Goal: Transaction & Acquisition: Purchase product/service

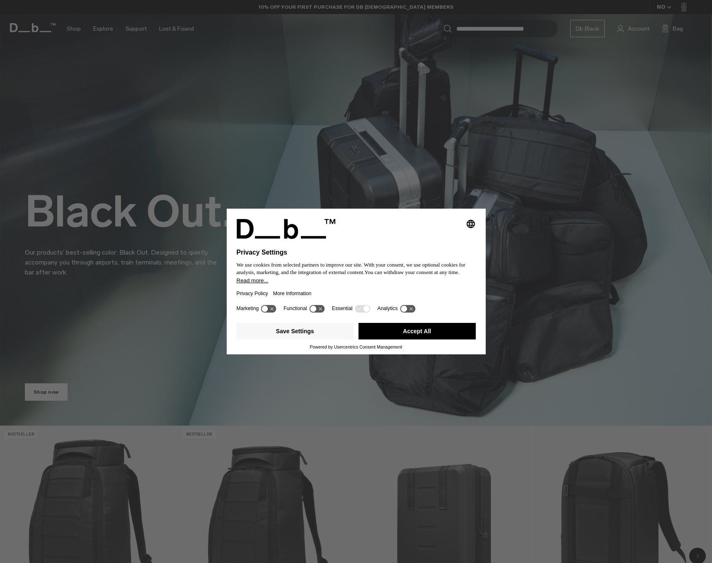
click at [447, 337] on button "Accept All" at bounding box center [416, 331] width 117 height 17
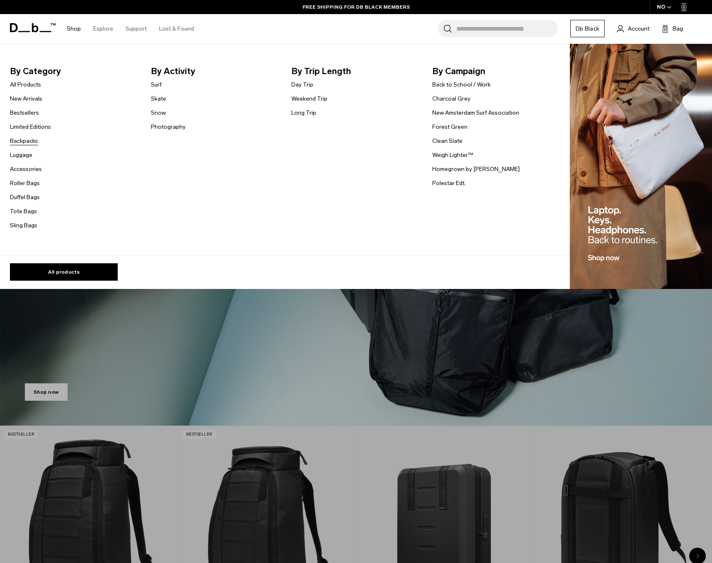
scroll to position [2, 0]
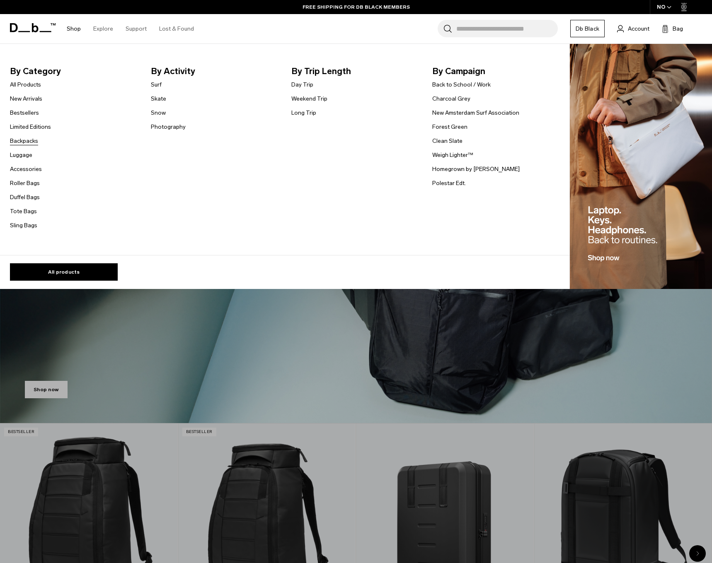
click at [30, 143] on link "Backpacks" at bounding box center [24, 141] width 28 height 9
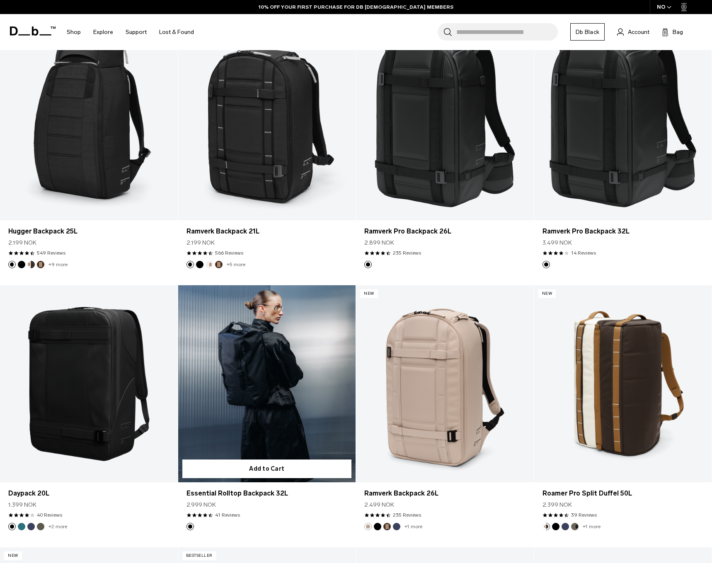
scroll to position [999, 0]
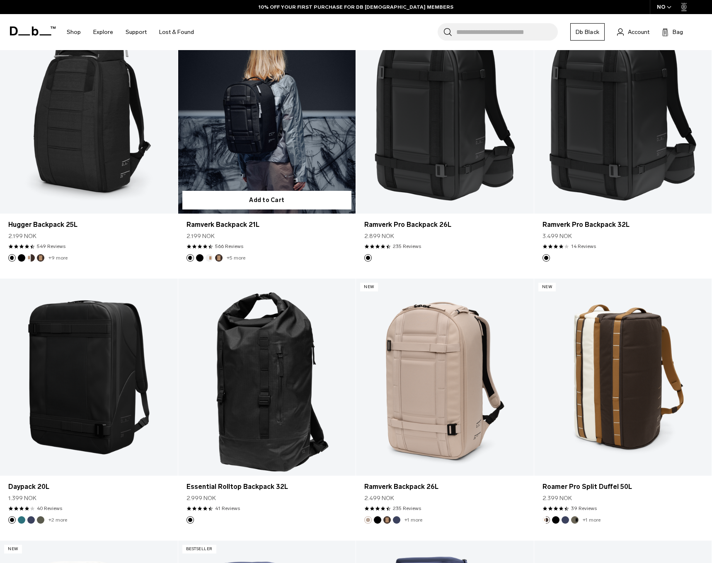
click at [234, 258] on link "+5 more" at bounding box center [236, 258] width 19 height 6
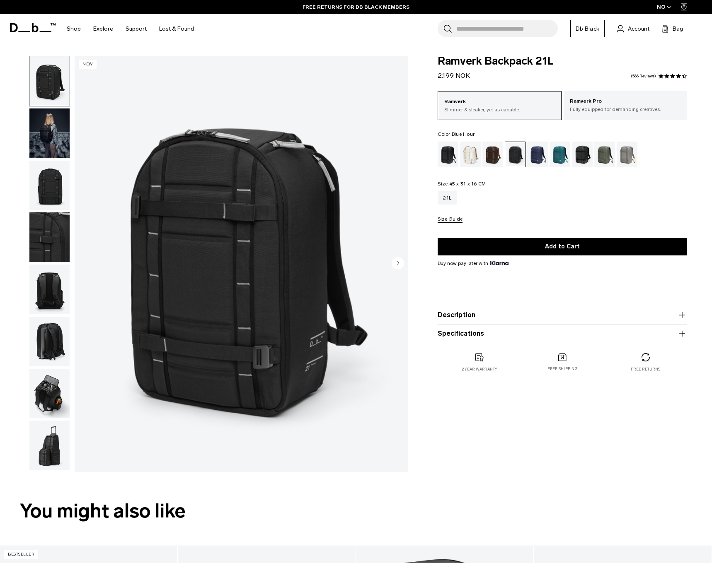
click at [542, 159] on div "Blue Hour" at bounding box center [537, 155] width 21 height 26
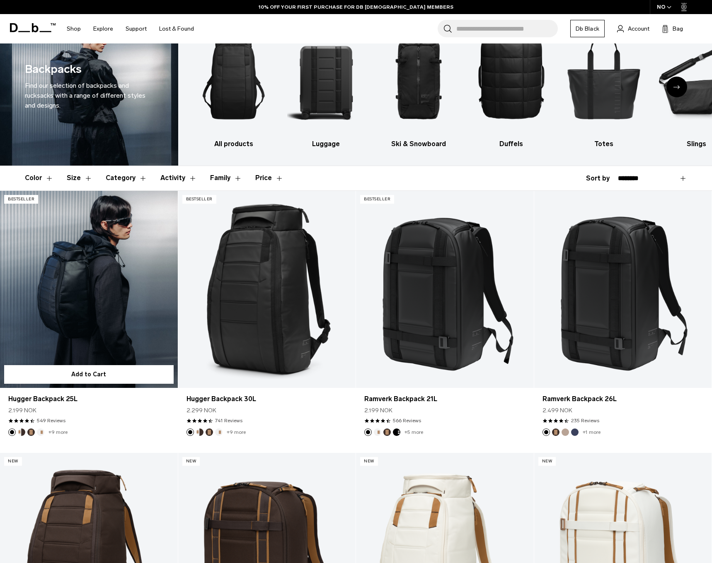
scroll to position [38, 0]
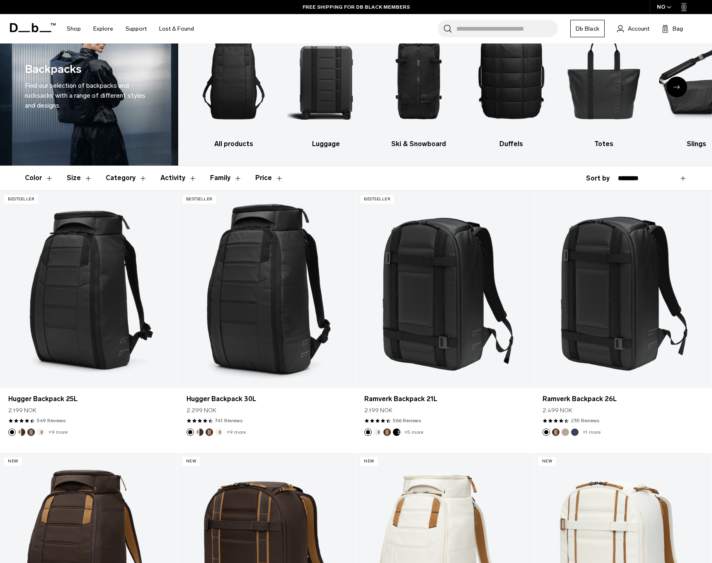
click at [680, 87] on div "Next slide" at bounding box center [676, 87] width 21 height 21
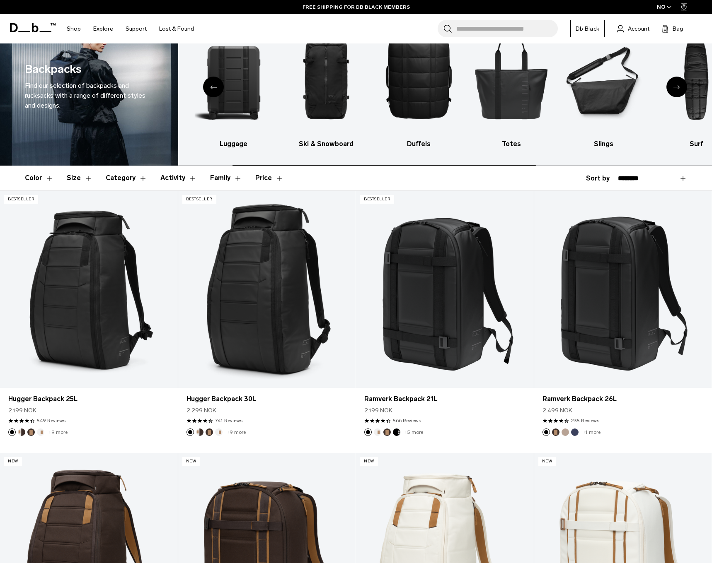
click at [680, 87] on div "Next slide" at bounding box center [676, 87] width 21 height 21
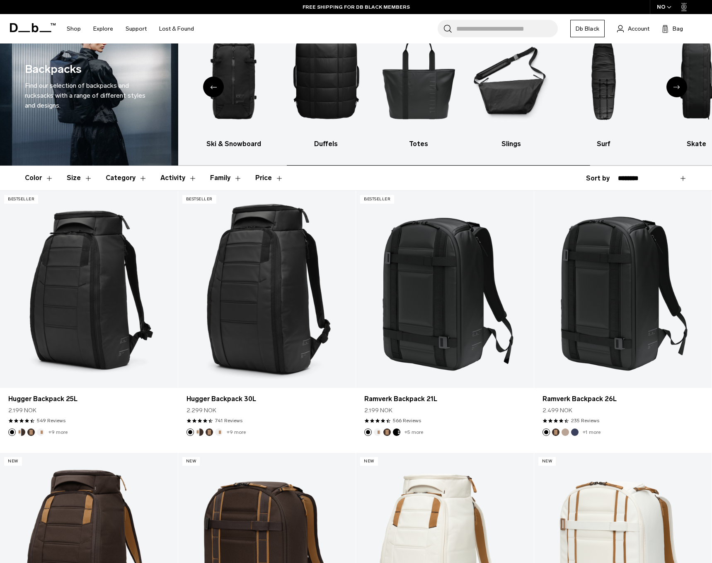
click at [680, 87] on div "Next slide" at bounding box center [676, 87] width 21 height 21
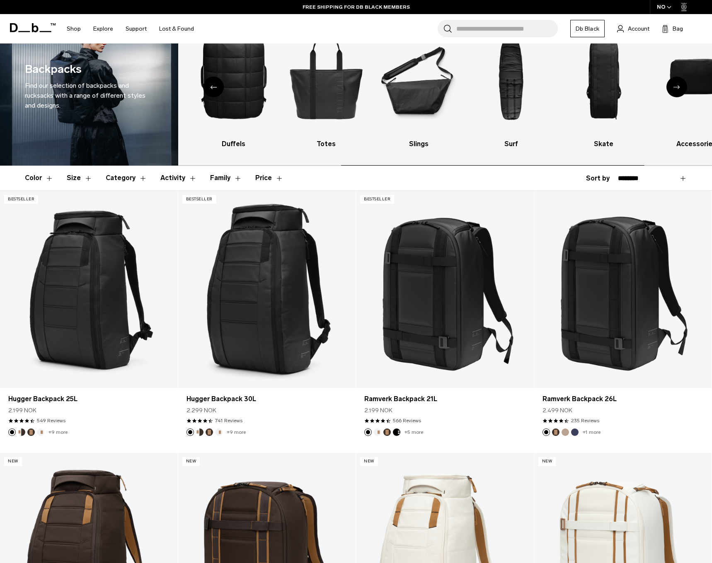
click at [680, 87] on div "Next slide" at bounding box center [676, 87] width 21 height 21
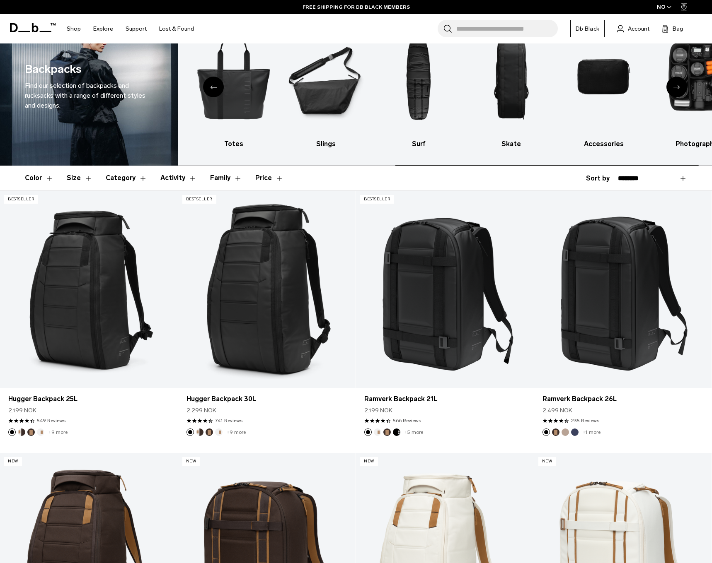
click at [680, 87] on div "Next slide" at bounding box center [676, 87] width 21 height 21
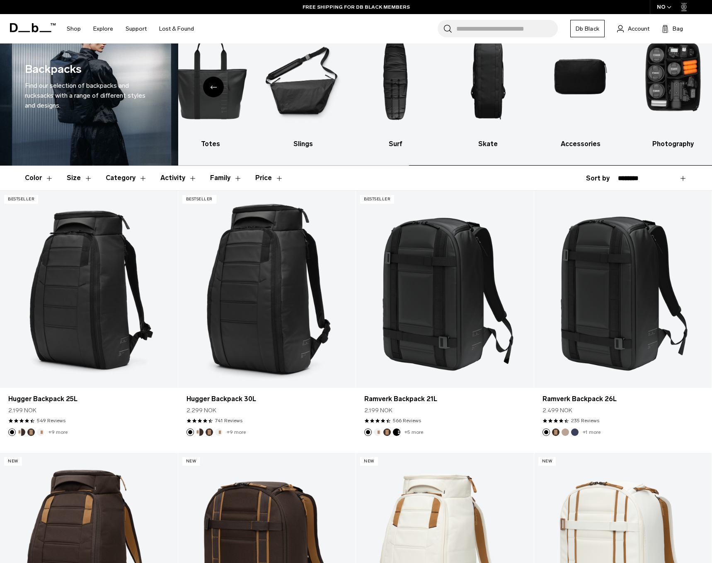
click at [680, 87] on img "10 / 10" at bounding box center [673, 76] width 78 height 117
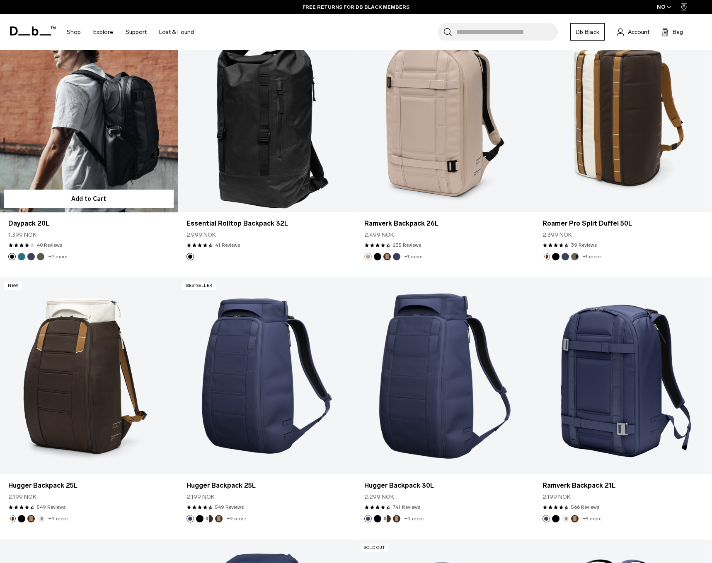
scroll to position [1263, 0]
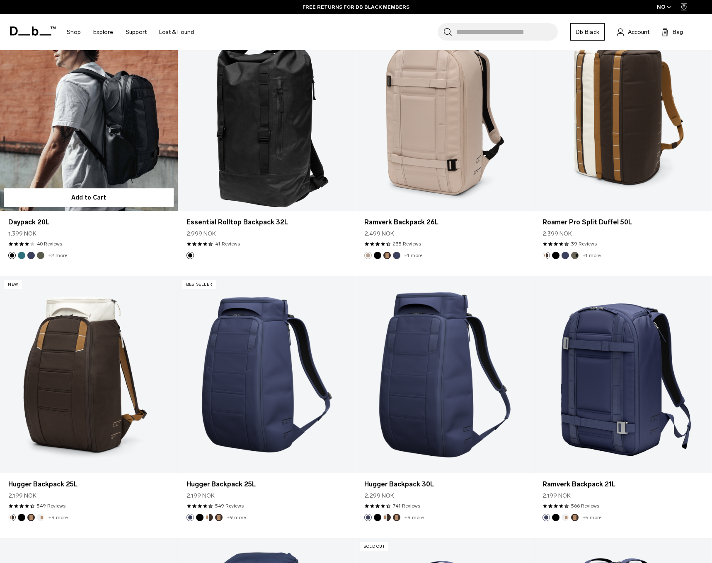
click at [81, 159] on link "Daypack 20L" at bounding box center [89, 112] width 178 height 197
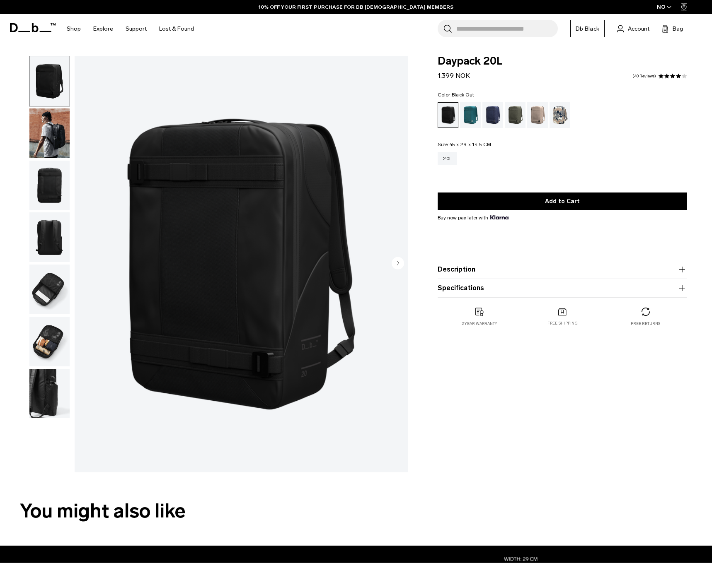
click at [397, 267] on circle "Next slide" at bounding box center [397, 263] width 12 height 12
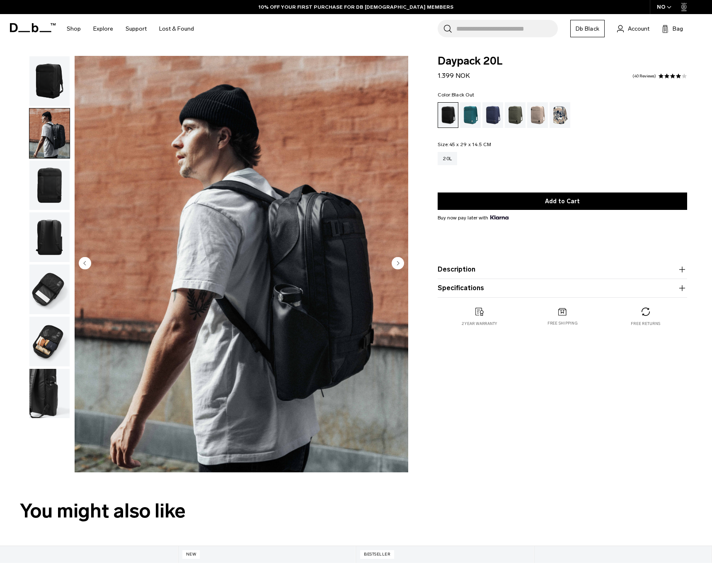
click at [401, 265] on circle "Next slide" at bounding box center [397, 263] width 12 height 12
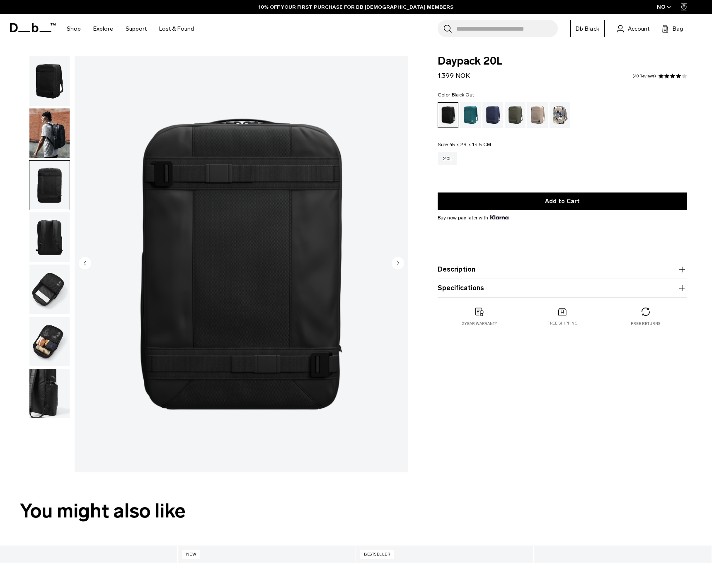
click at [401, 265] on circle "Next slide" at bounding box center [397, 263] width 12 height 12
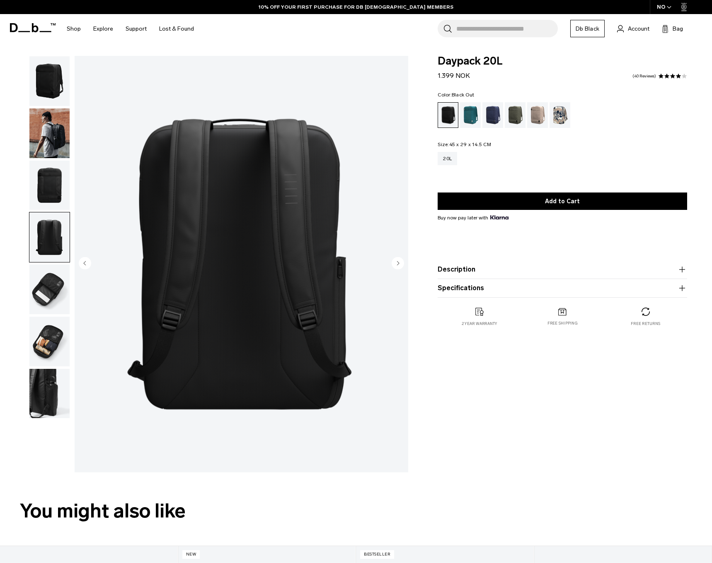
click at [401, 265] on circle "Next slide" at bounding box center [397, 263] width 12 height 12
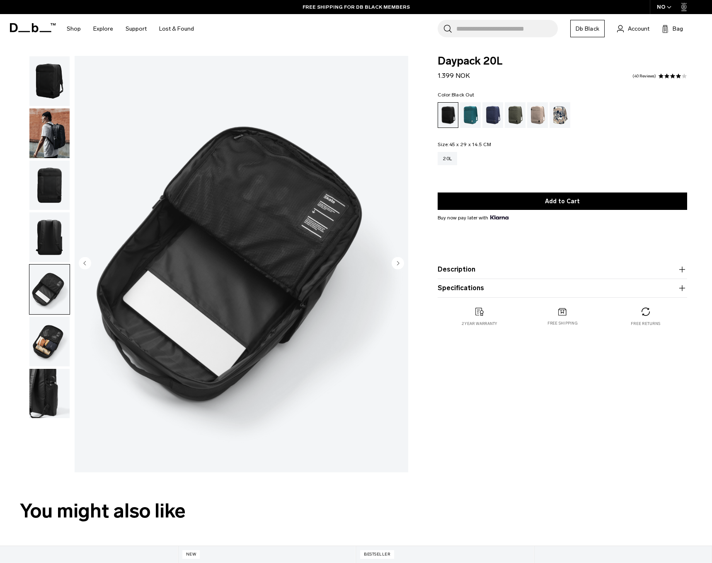
click at [401, 265] on circle "Next slide" at bounding box center [397, 263] width 12 height 12
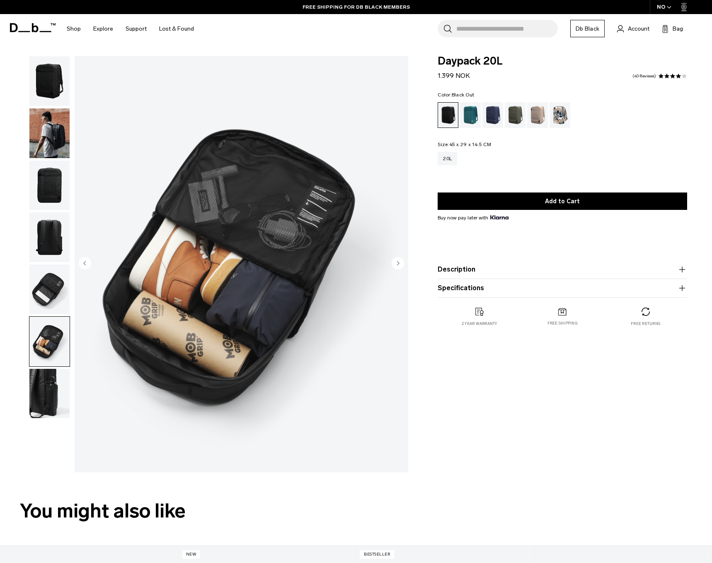
click at [401, 265] on circle "Next slide" at bounding box center [397, 263] width 12 height 12
